Goal: Transaction & Acquisition: Purchase product/service

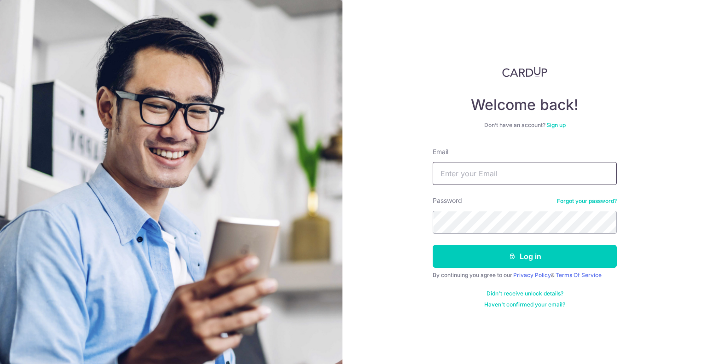
click at [516, 172] on input "Email" at bounding box center [525, 173] width 184 height 23
type input "[EMAIL_ADDRESS][DOMAIN_NAME]"
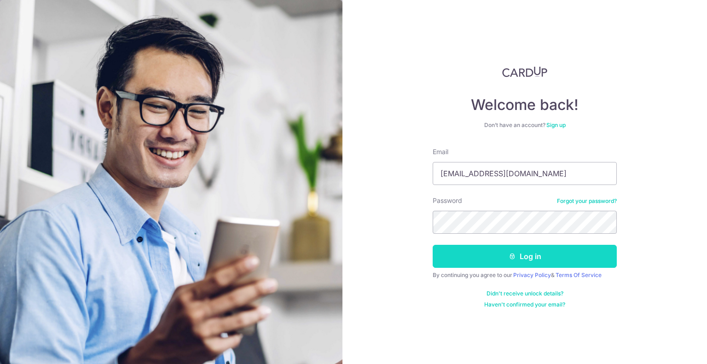
click at [475, 261] on button "Log in" at bounding box center [525, 256] width 184 height 23
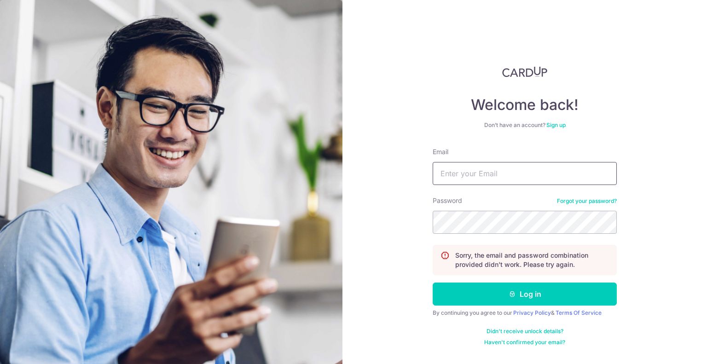
click at [483, 177] on input "Email" at bounding box center [525, 173] width 184 height 23
type input "[EMAIL_ADDRESS][DOMAIN_NAME]"
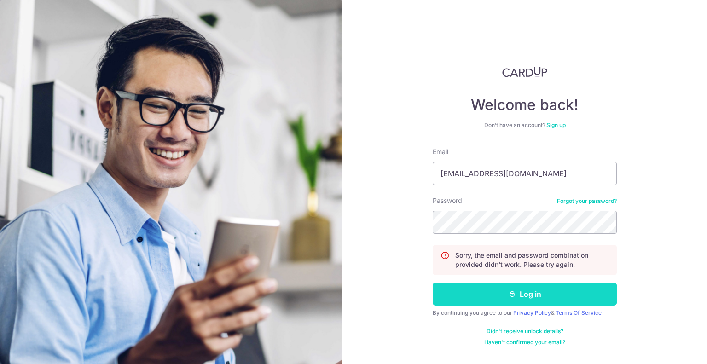
click at [569, 303] on button "Log in" at bounding box center [525, 294] width 184 height 23
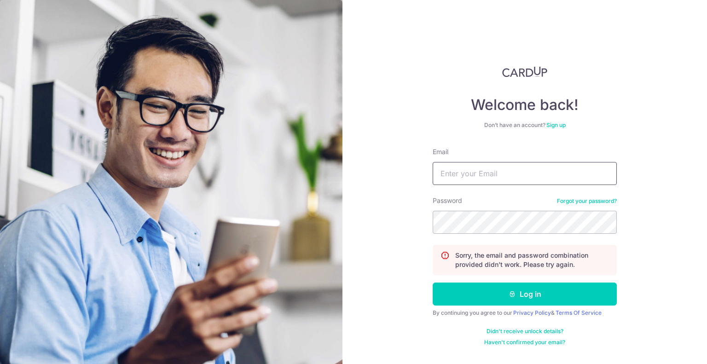
drag, startPoint x: 473, startPoint y: 168, endPoint x: 477, endPoint y: 182, distance: 13.8
click at [473, 168] on input "Email" at bounding box center [525, 173] width 184 height 23
click at [473, 171] on input "Email" at bounding box center [525, 173] width 184 height 23
type input "[EMAIL_ADDRESS][DOMAIN_NAME]"
click at [512, 236] on form "Email thebusinesstailor@gmail.com Password Forgot your password? Sorry, the ema…" at bounding box center [525, 246] width 184 height 199
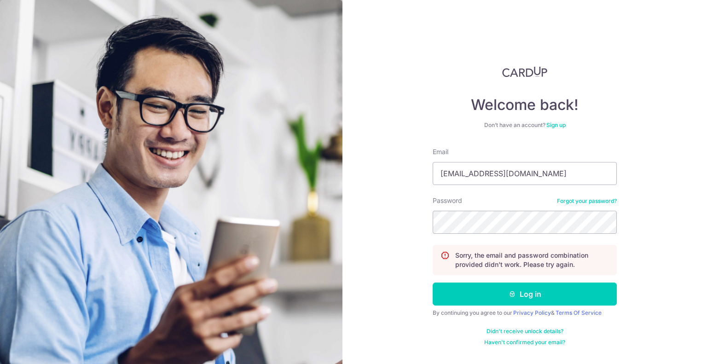
click at [375, 263] on div "Welcome back! Don’t have an account? Sign up Email thebusinesstailor@gmail.com …" at bounding box center [524, 182] width 365 height 364
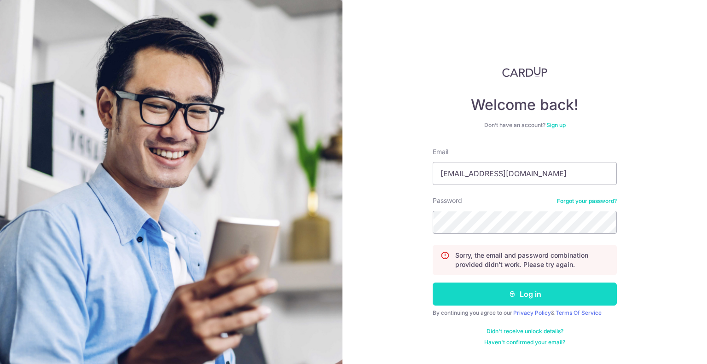
click at [528, 296] on button "Log in" at bounding box center [525, 294] width 184 height 23
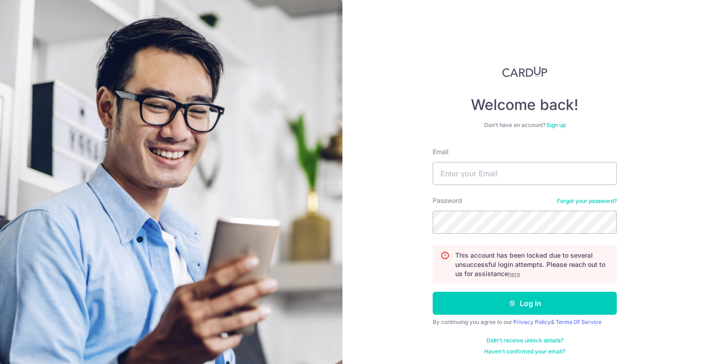
click at [521, 273] on p "This account has been locked due to several unsuccessful login attempts. Please…" at bounding box center [532, 265] width 154 height 28
click at [515, 273] on u "here" at bounding box center [514, 274] width 12 height 7
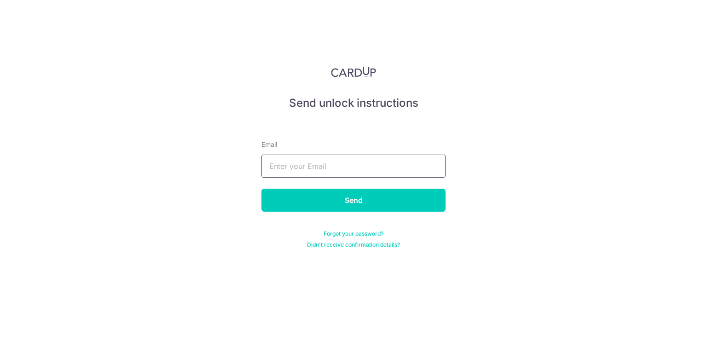
click at [324, 168] on input "text" at bounding box center [353, 166] width 184 height 23
type input "[EMAIL_ADDRESS][DOMAIN_NAME]"
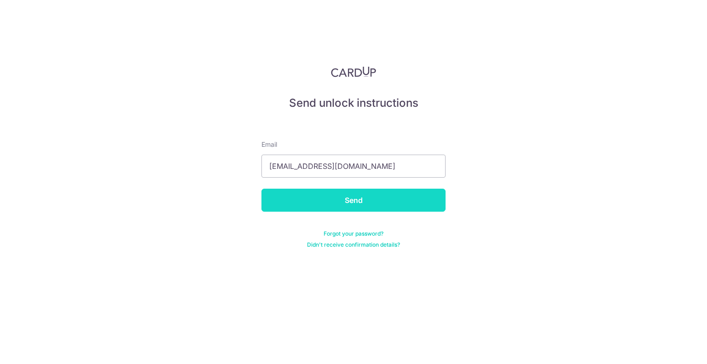
click at [309, 196] on input "Send" at bounding box center [353, 200] width 184 height 23
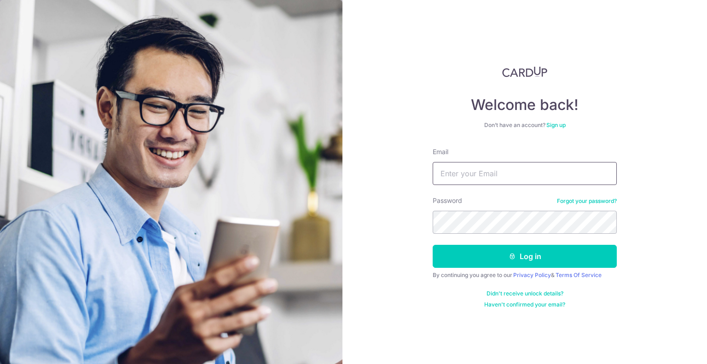
click at [487, 173] on input "Email" at bounding box center [525, 173] width 184 height 23
type input "[EMAIL_ADDRESS][DOMAIN_NAME]"
click at [197, 228] on section "Welcome back! Don’t have an account? Sign up Email [EMAIL_ADDRESS][DOMAIN_NAME]…" at bounding box center [353, 182] width 707 height 364
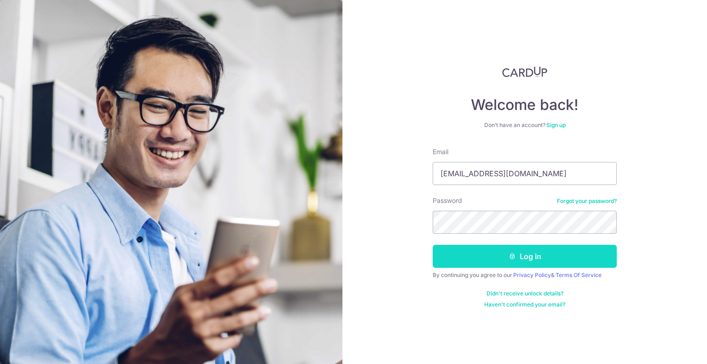
click at [462, 250] on button "Log in" at bounding box center [525, 256] width 184 height 23
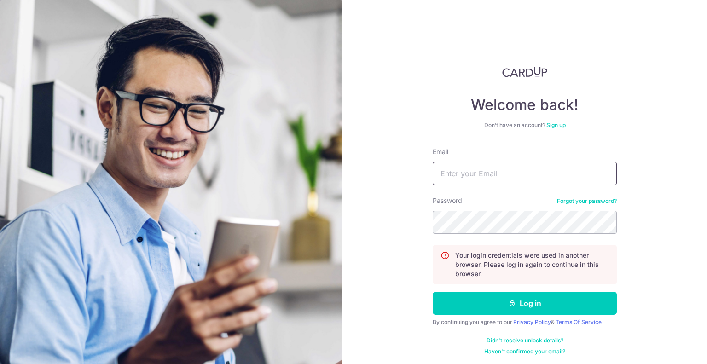
click at [491, 168] on input "Email" at bounding box center [525, 173] width 184 height 23
type input "[EMAIL_ADDRESS][DOMAIN_NAME]"
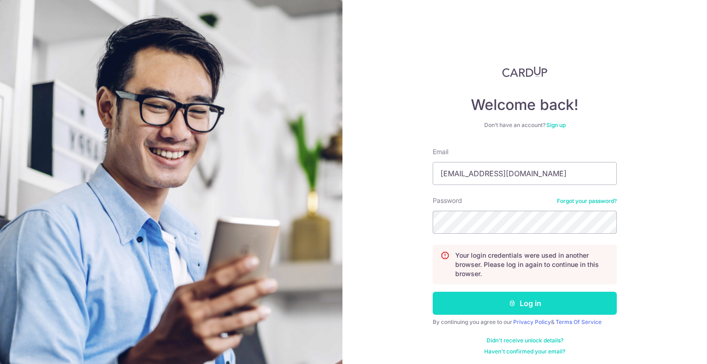
click at [509, 305] on icon "submit" at bounding box center [512, 303] width 7 height 7
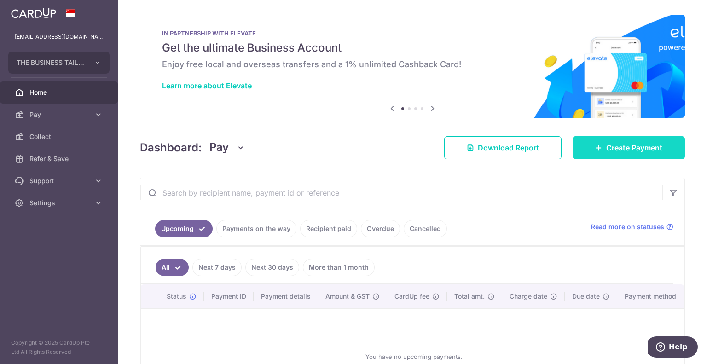
click at [601, 157] on link "Create Payment" at bounding box center [629, 147] width 112 height 23
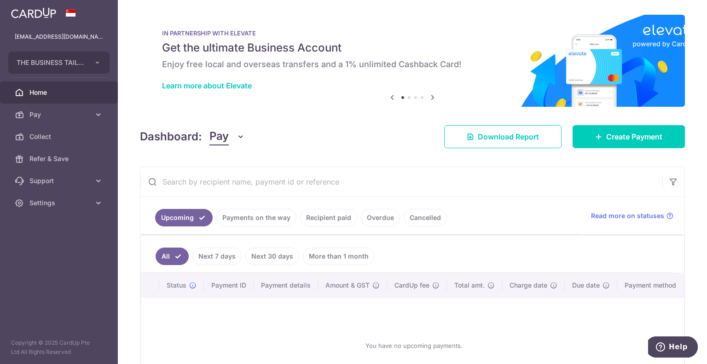
click at [320, 217] on link "Recipient paid" at bounding box center [328, 217] width 57 height 17
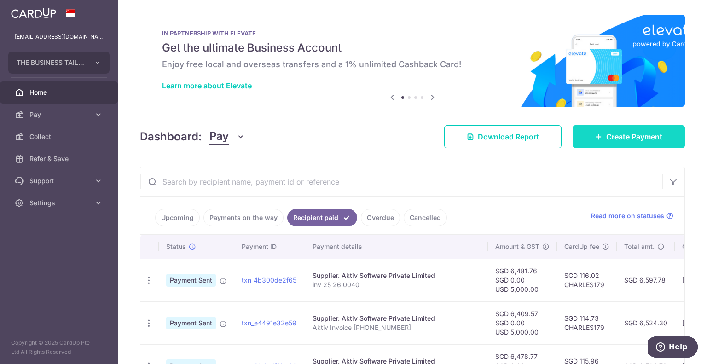
click at [625, 143] on link "Create Payment" at bounding box center [629, 136] width 112 height 23
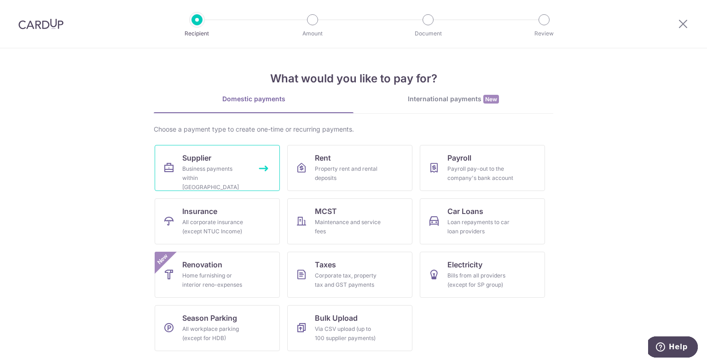
click at [236, 172] on div "Business payments within [GEOGRAPHIC_DATA]" at bounding box center [215, 178] width 66 height 28
click at [458, 102] on div "International payments New" at bounding box center [454, 99] width 200 height 10
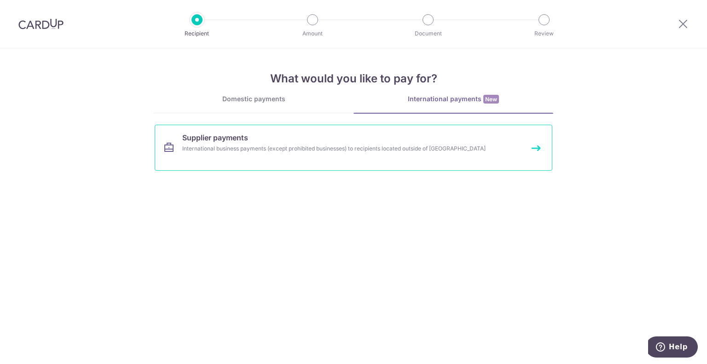
click at [198, 152] on div "International business payments (except prohibited businesses) to recipients lo…" at bounding box center [341, 148] width 318 height 9
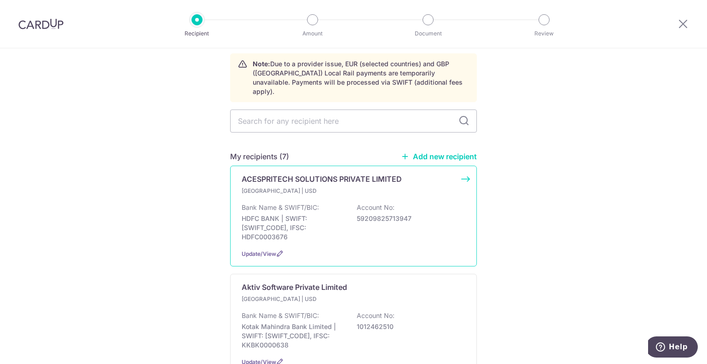
scroll to position [92, 0]
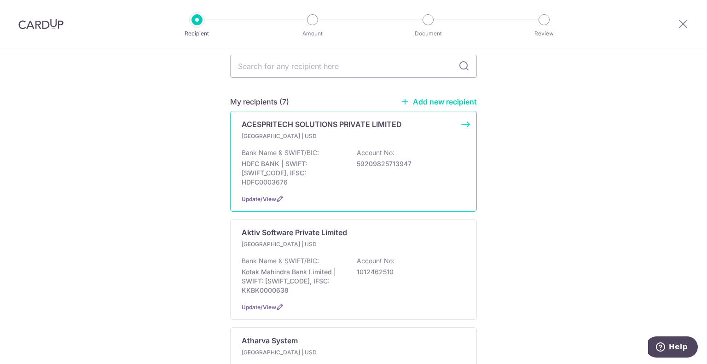
click at [315, 240] on p "India | USD" at bounding box center [296, 244] width 109 height 9
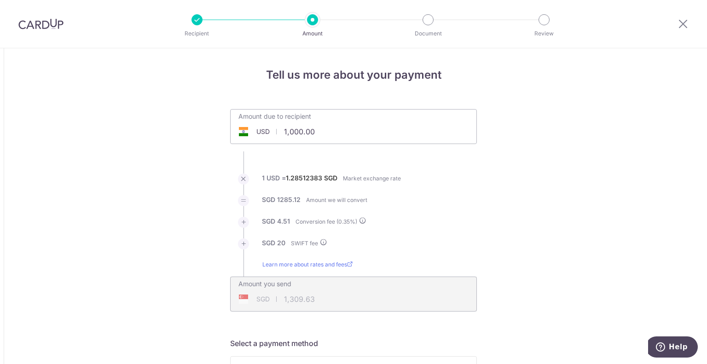
drag, startPoint x: 320, startPoint y: 131, endPoint x: 212, endPoint y: 128, distance: 108.7
type input "5,000.00"
type input "6,468.06"
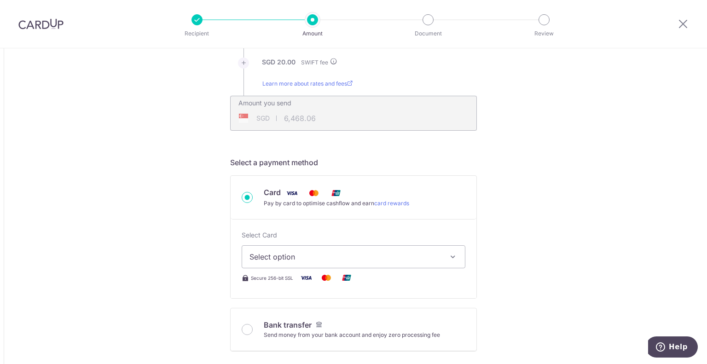
scroll to position [184, 0]
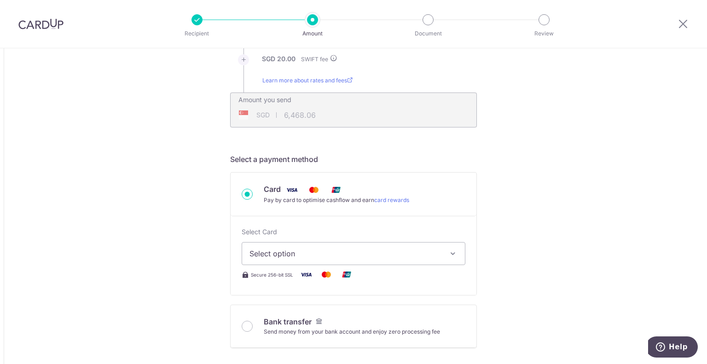
click at [276, 249] on span "Select option" at bounding box center [344, 253] width 191 height 11
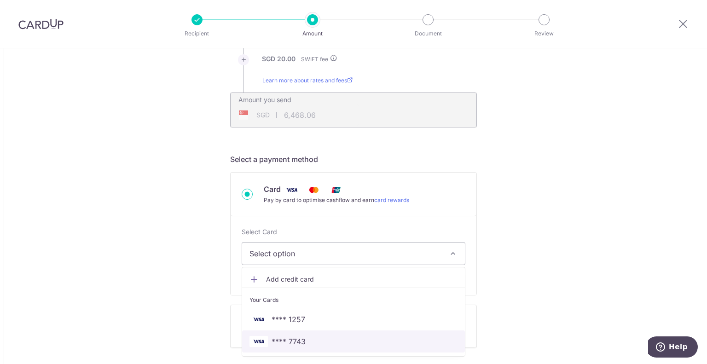
drag, startPoint x: 336, startPoint y: 334, endPoint x: 296, endPoint y: 310, distance: 46.1
click at [336, 334] on link "**** 7743" at bounding box center [353, 342] width 223 height 22
type input "5,000.00"
type input "6,468.13"
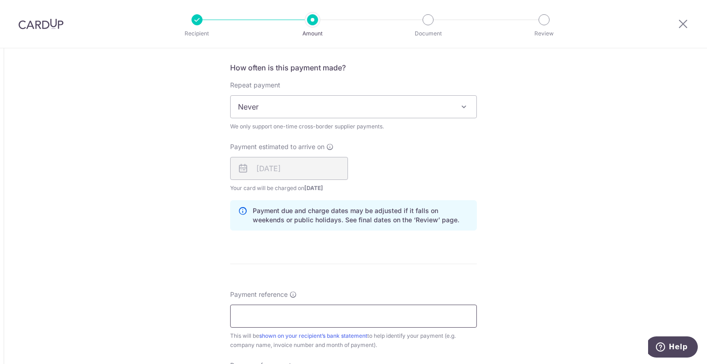
scroll to position [737, 0]
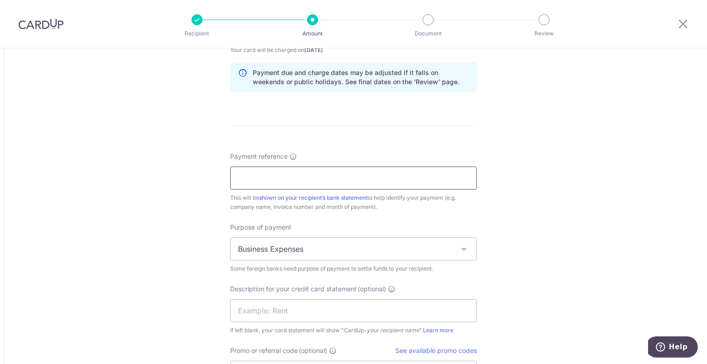
drag, startPoint x: 291, startPoint y: 173, endPoint x: 309, endPoint y: 185, distance: 22.0
click at [291, 173] on input "Payment reference" at bounding box center [353, 178] width 247 height 23
paste input "INV/25-26/0066"
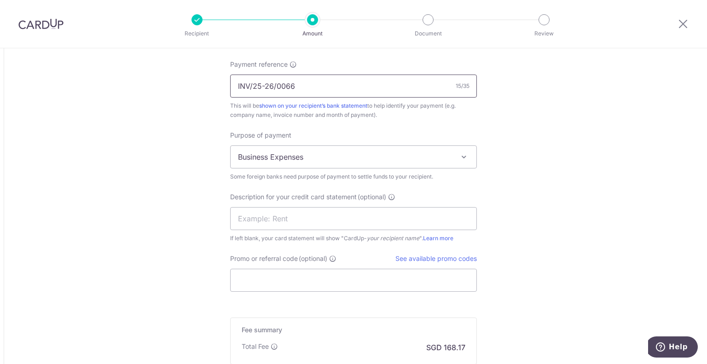
type input "INV/25-26/0066"
click at [310, 205] on div "Description for your credit card statement (optional) If left blank, your card …" at bounding box center [353, 217] width 247 height 51
drag, startPoint x: 310, startPoint y: 212, endPoint x: 314, endPoint y: 215, distance: 5.2
click at [310, 212] on input "text" at bounding box center [353, 218] width 247 height 23
click at [372, 273] on input "Promo or referral code (optional)" at bounding box center [353, 280] width 247 height 23
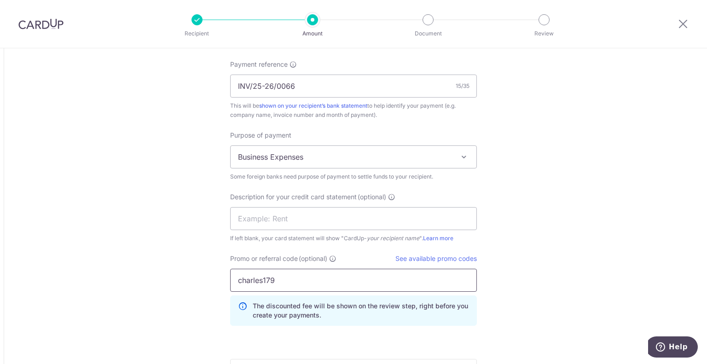
scroll to position [967, 0]
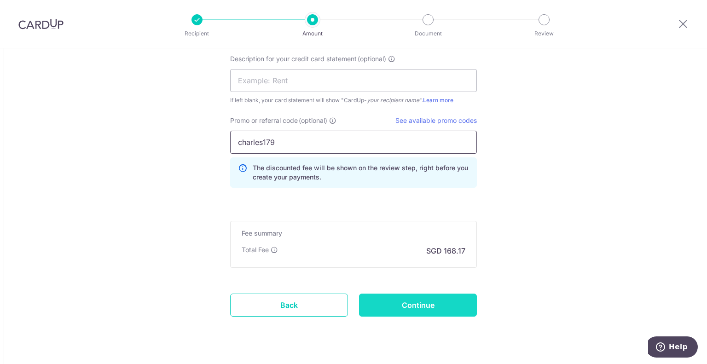
type input "charles179"
click at [412, 305] on input "Continue" at bounding box center [418, 305] width 118 height 23
type input "Create Schedule"
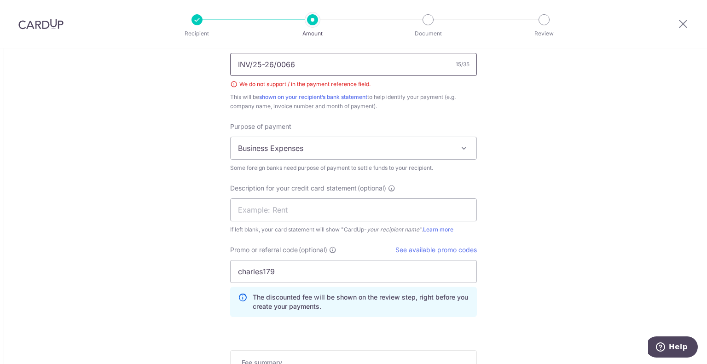
scroll to position [834, 0]
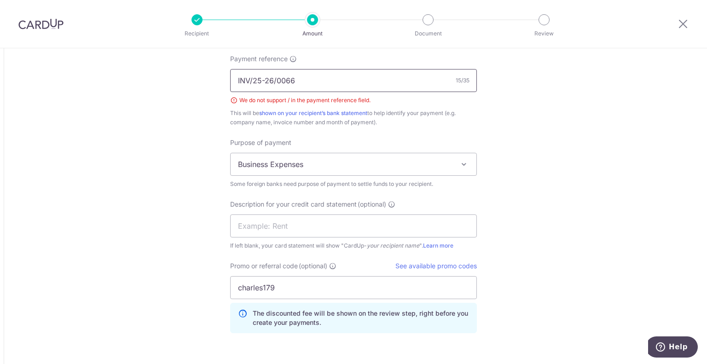
click at [252, 80] on input "INV/25-26/0066" at bounding box center [353, 80] width 247 height 23
click at [264, 79] on input "INV25-26/0066" at bounding box center [353, 80] width 247 height 23
click at [273, 79] on input "INV25 26/0066" at bounding box center [353, 80] width 247 height 23
type input "INV25 26 0066"
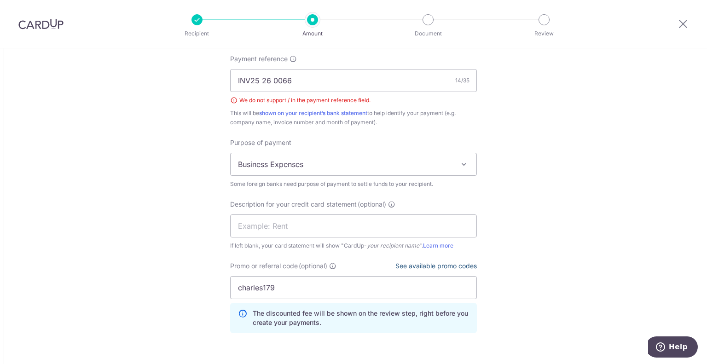
click at [451, 262] on link "See available promo codes" at bounding box center [435, 266] width 81 height 8
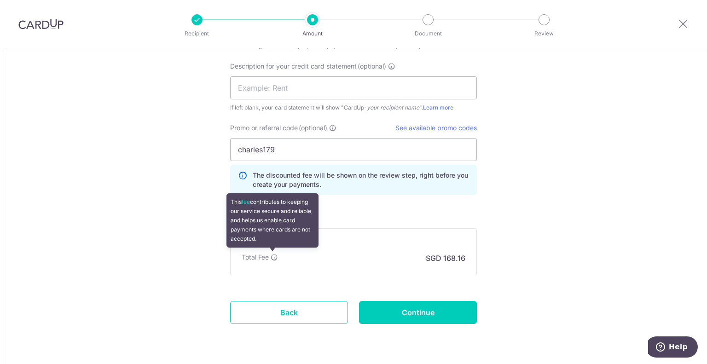
click at [274, 254] on icon at bounding box center [274, 257] width 7 height 7
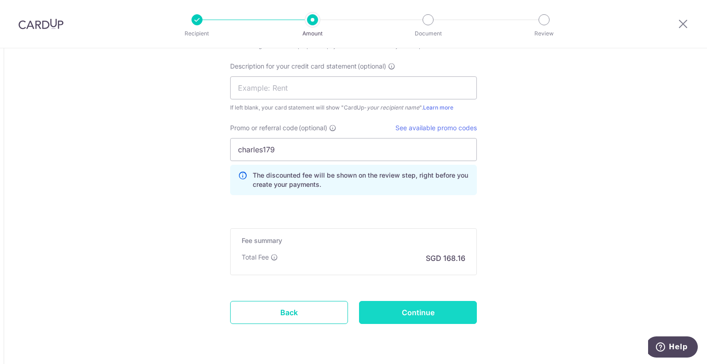
click at [431, 311] on input "Continue" at bounding box center [418, 312] width 118 height 23
type input "Create Schedule"
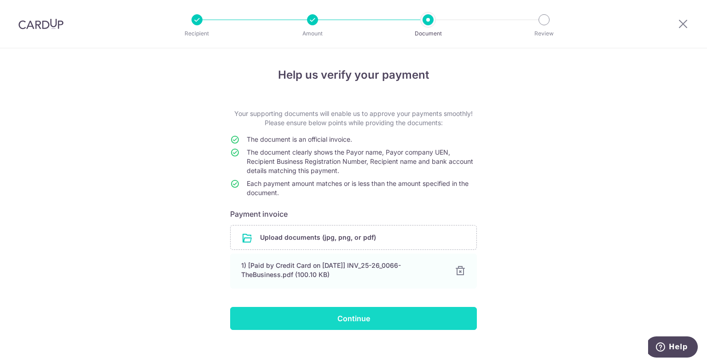
click at [352, 319] on input "Continue" at bounding box center [353, 318] width 247 height 23
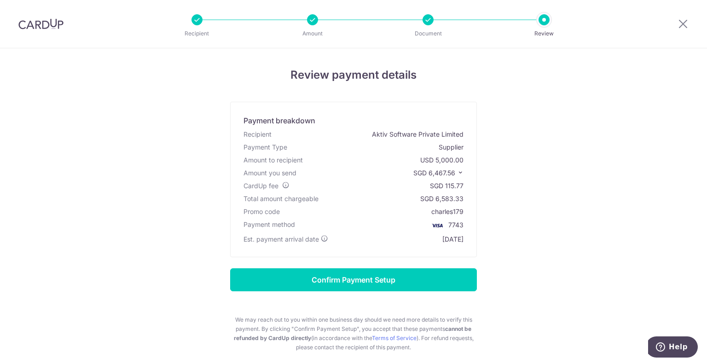
click at [288, 186] on div "CardUp fee SGD 115.77" at bounding box center [354, 186] width 224 height 13
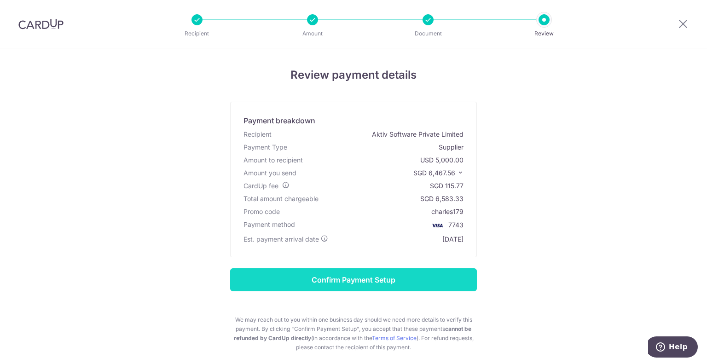
click at [340, 280] on input "Confirm Payment Setup" at bounding box center [353, 279] width 247 height 23
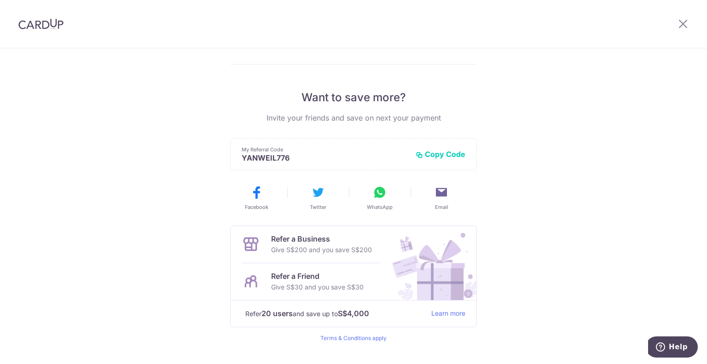
scroll to position [175, 0]
